Goal: Task Accomplishment & Management: Manage account settings

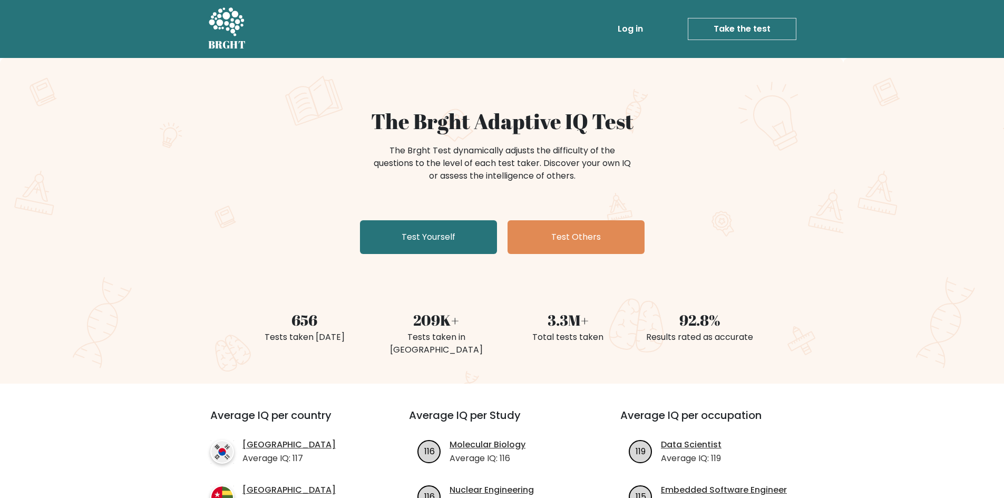
click at [603, 29] on li "Log in" at bounding box center [610, 28] width 74 height 21
click at [634, 34] on link "Log in" at bounding box center [631, 28] width 34 height 21
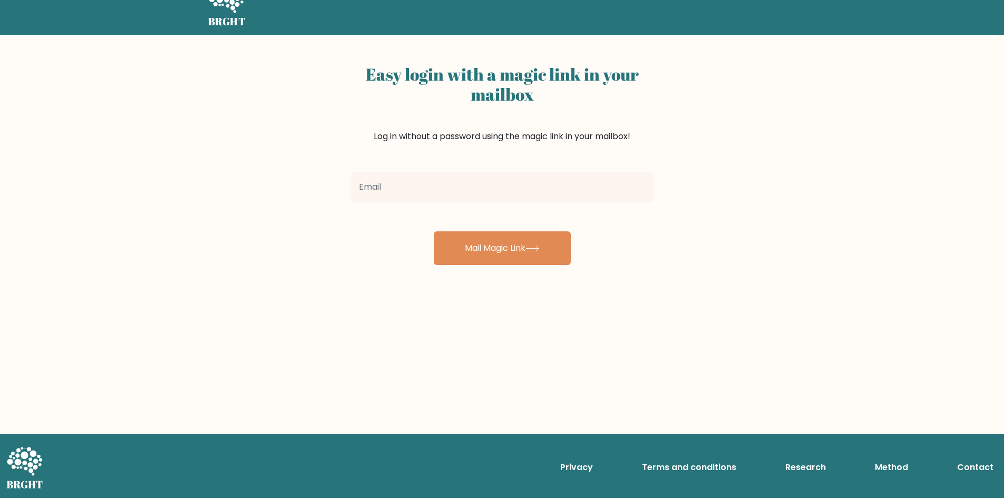
scroll to position [24, 0]
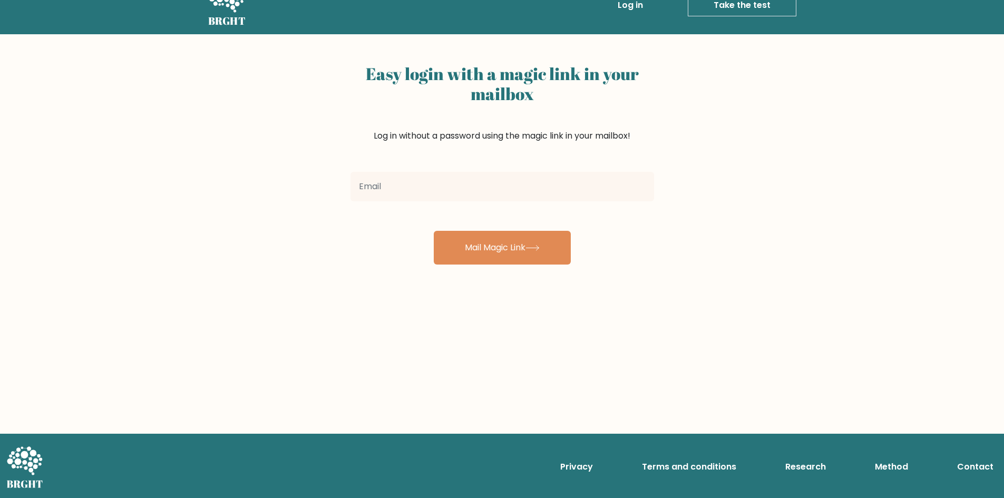
click at [541, 205] on form "Mail Magic Link" at bounding box center [503, 216] width 304 height 97
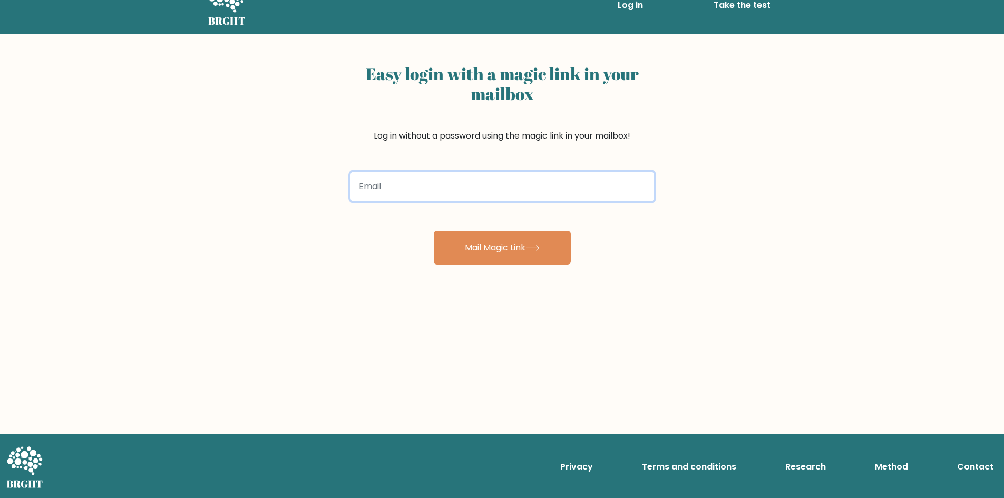
click at [518, 197] on input "email" at bounding box center [503, 187] width 304 height 30
paste input "guinecruzqt@gmail.com"
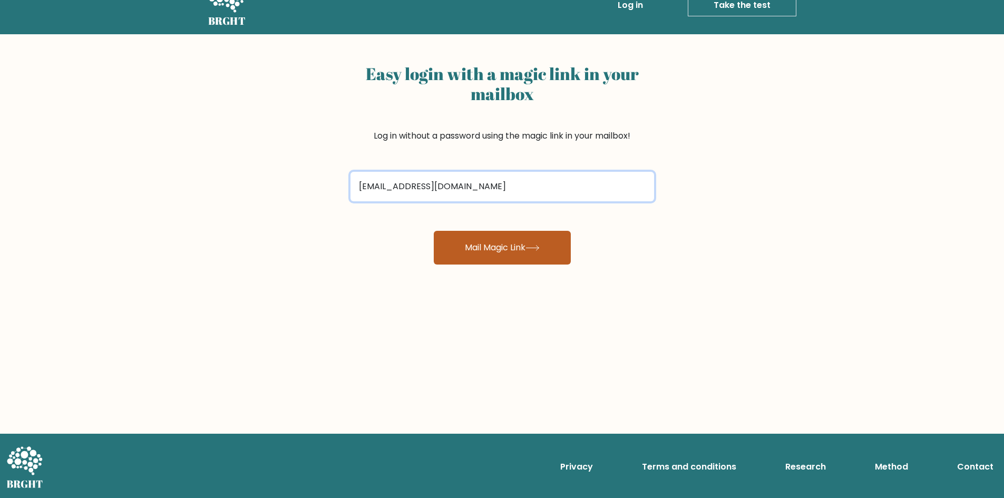
type input "guinecruzqt@gmail.com"
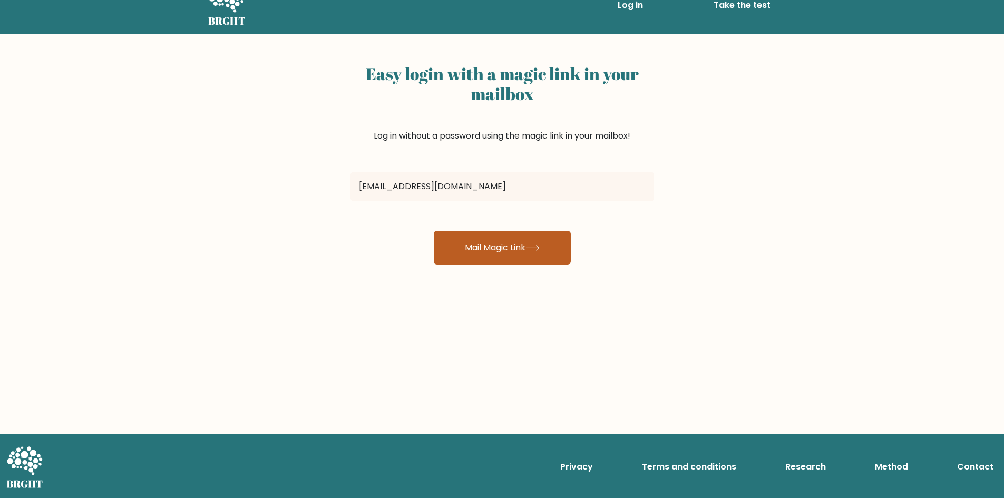
click at [529, 248] on button "Mail Magic Link" at bounding box center [502, 248] width 137 height 34
